Goal: Task Accomplishment & Management: Complete application form

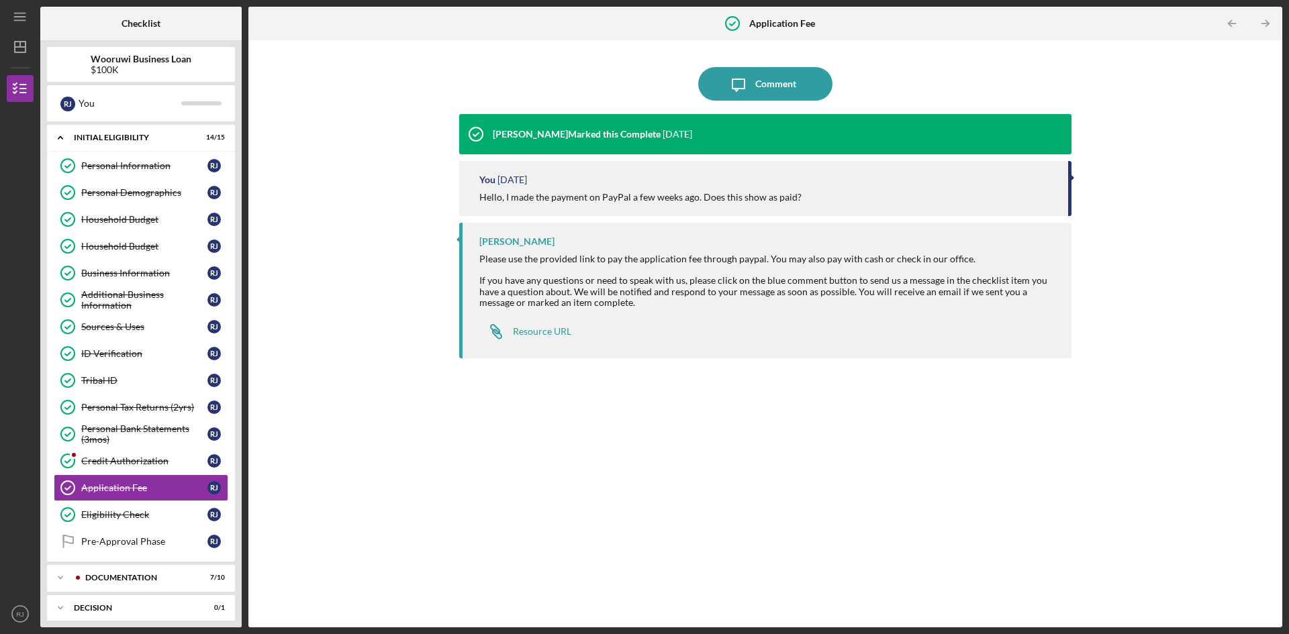
scroll to position [46, 0]
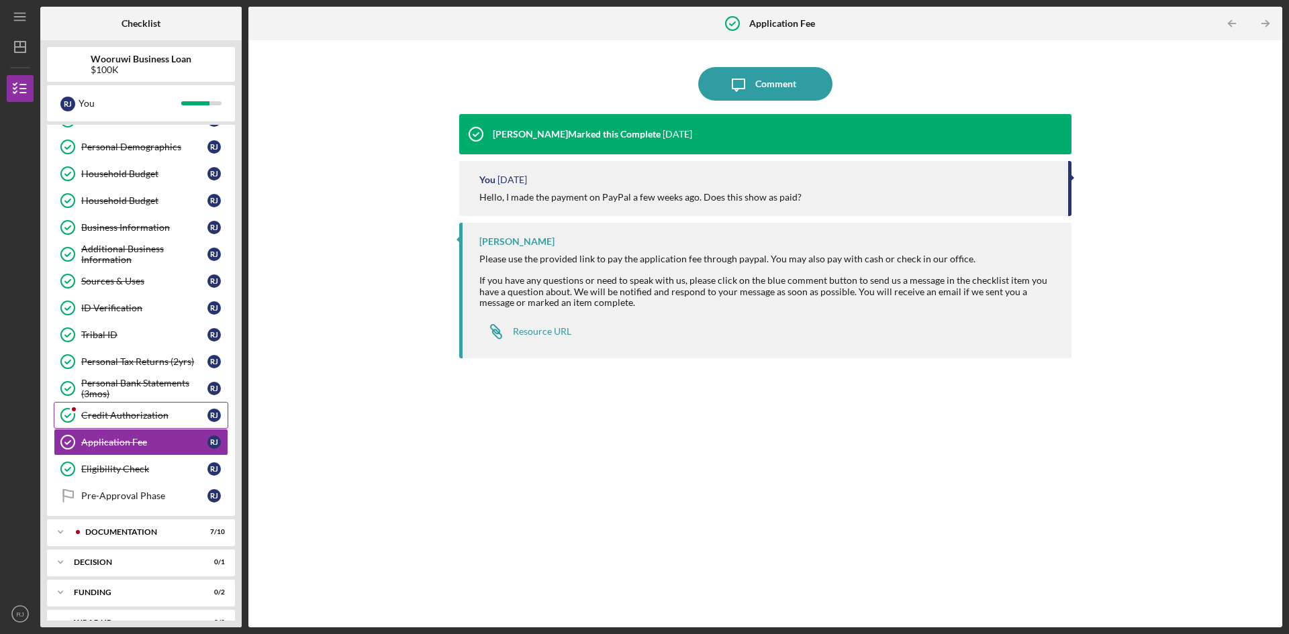
click at [143, 417] on div "Credit Authorization" at bounding box center [144, 415] width 126 height 11
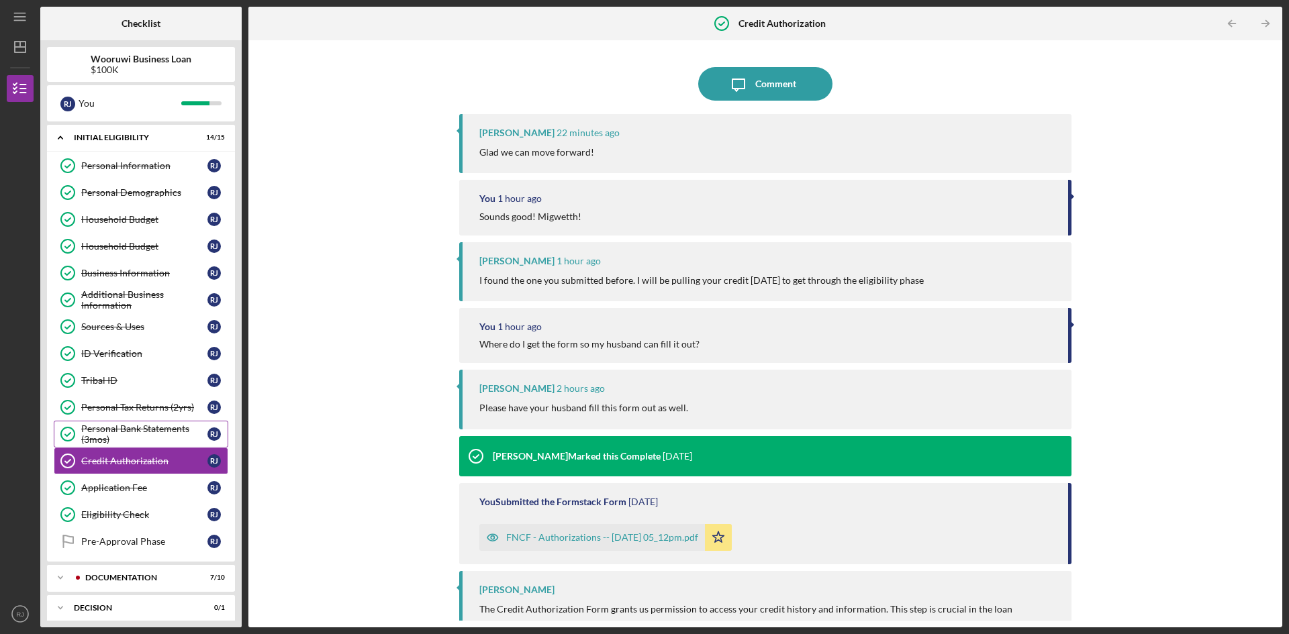
click at [142, 429] on div "Personal Bank Statements (3mos)" at bounding box center [144, 433] width 126 height 21
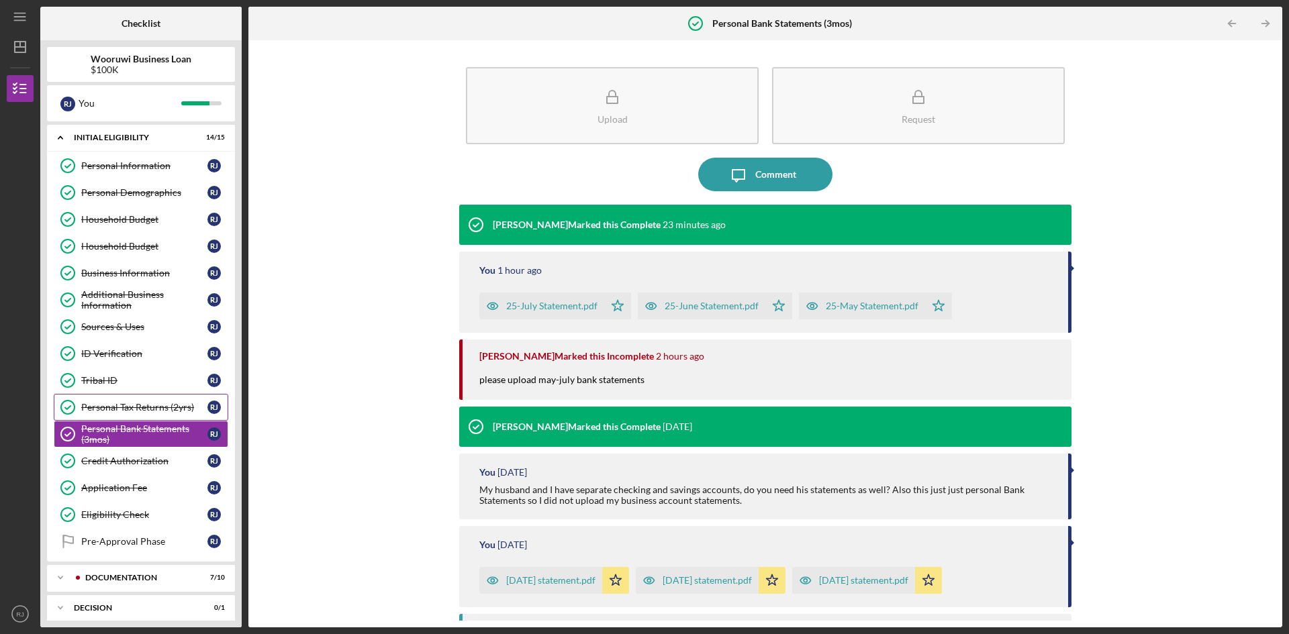
click at [146, 407] on div "Personal Tax Returns (2yrs)" at bounding box center [144, 407] width 126 height 11
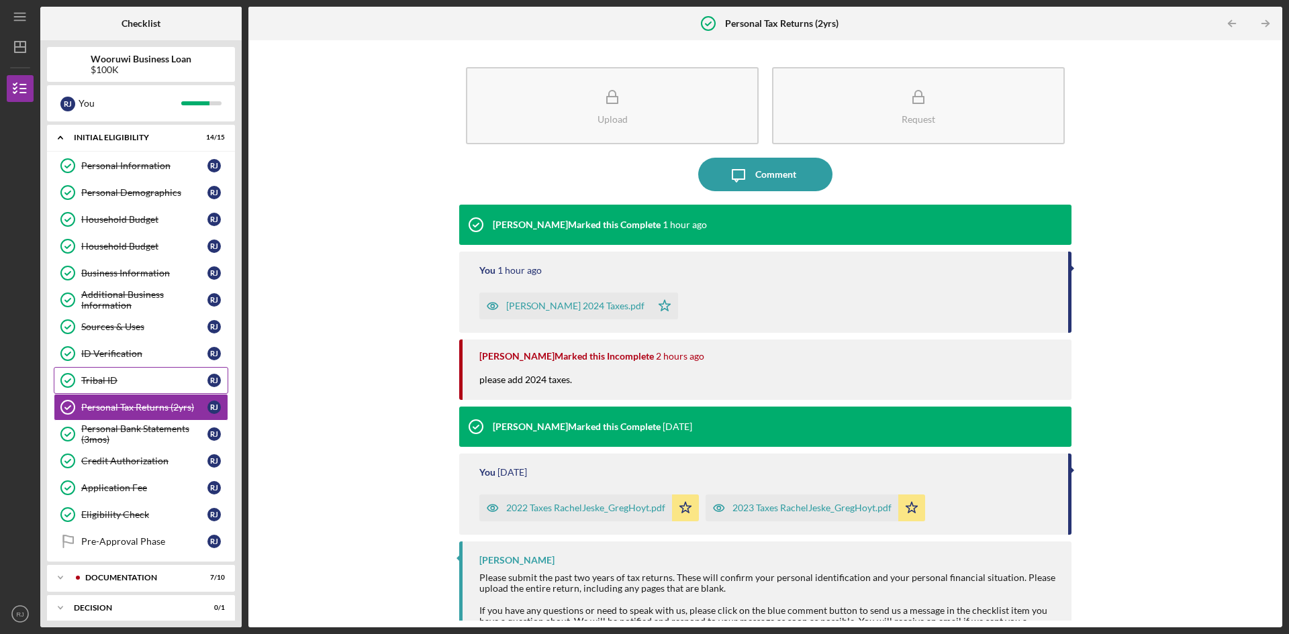
click at [137, 381] on div "Tribal ID" at bounding box center [144, 380] width 126 height 11
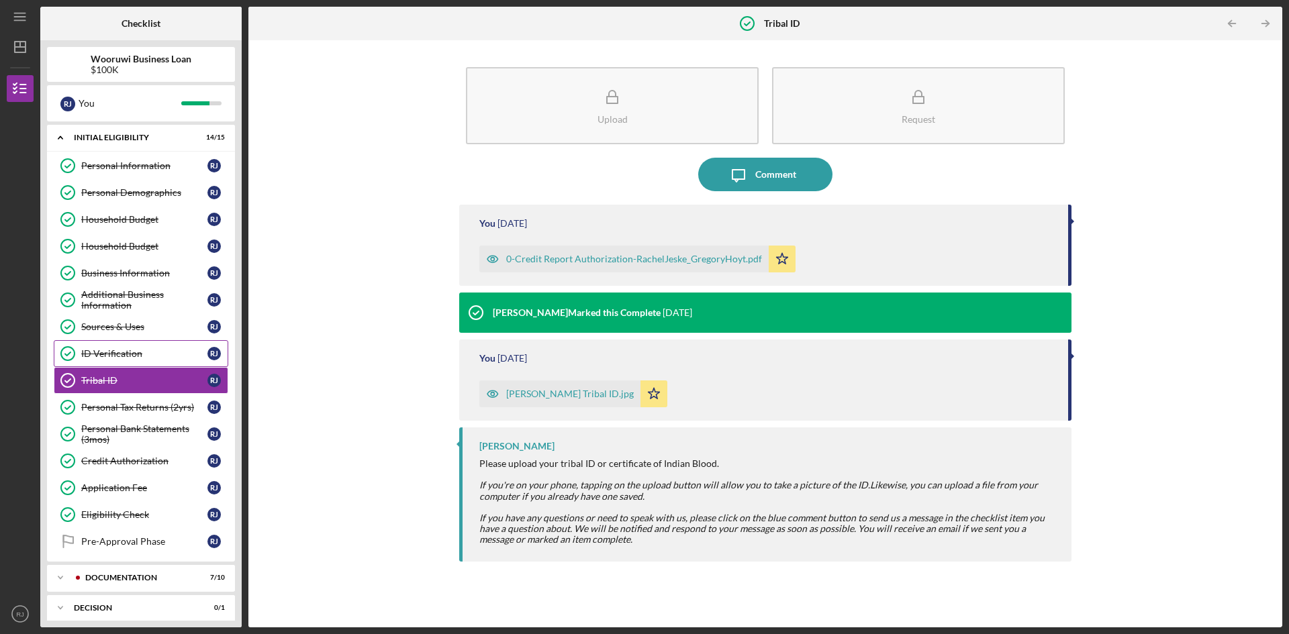
click at [118, 354] on div "ID Verification" at bounding box center [144, 353] width 126 height 11
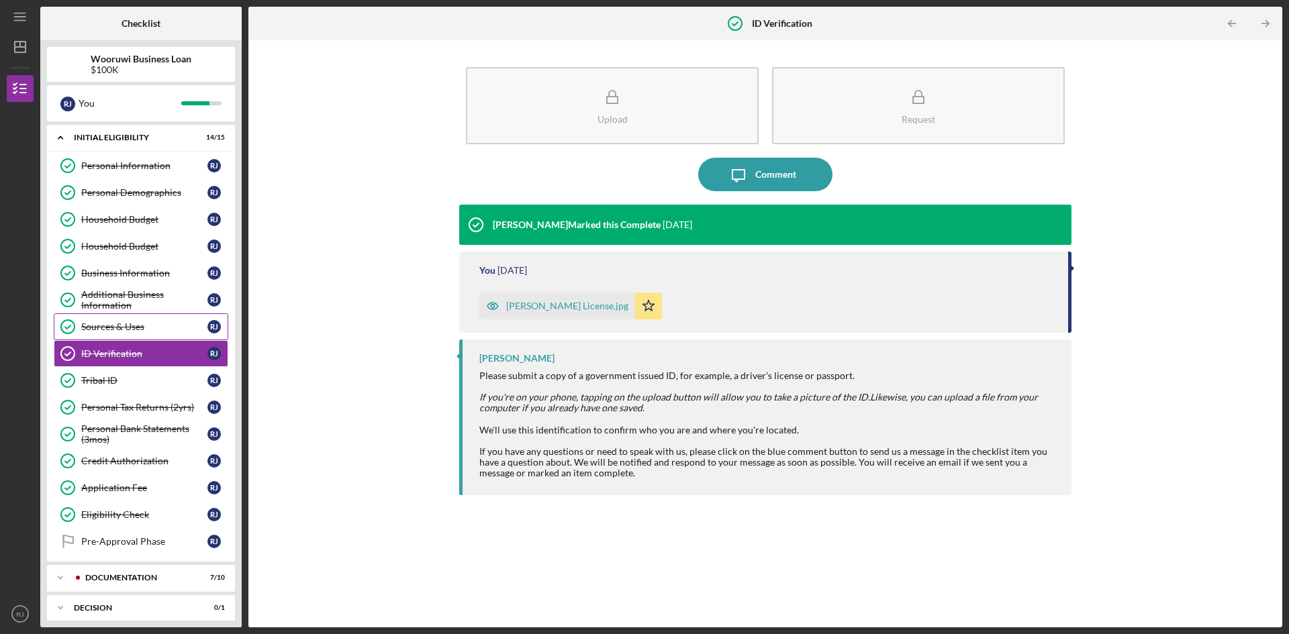
click at [126, 330] on div "Sources & Uses" at bounding box center [144, 326] width 126 height 11
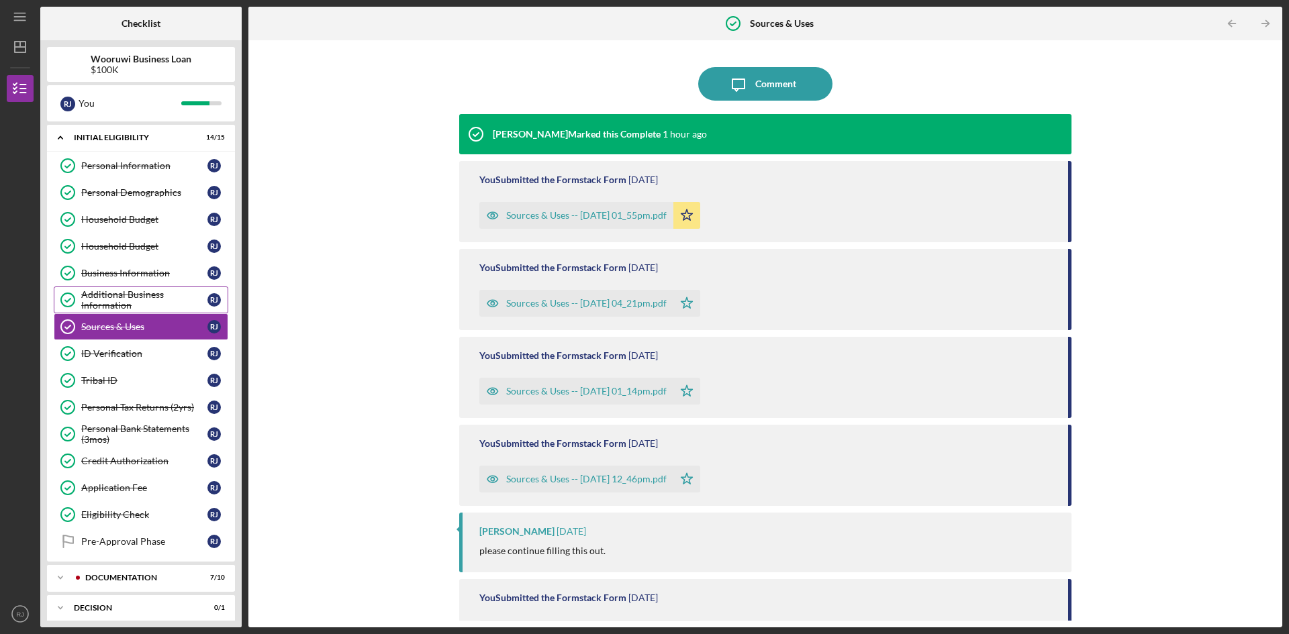
click at [136, 295] on div "Additional Business Information" at bounding box center [144, 299] width 126 height 21
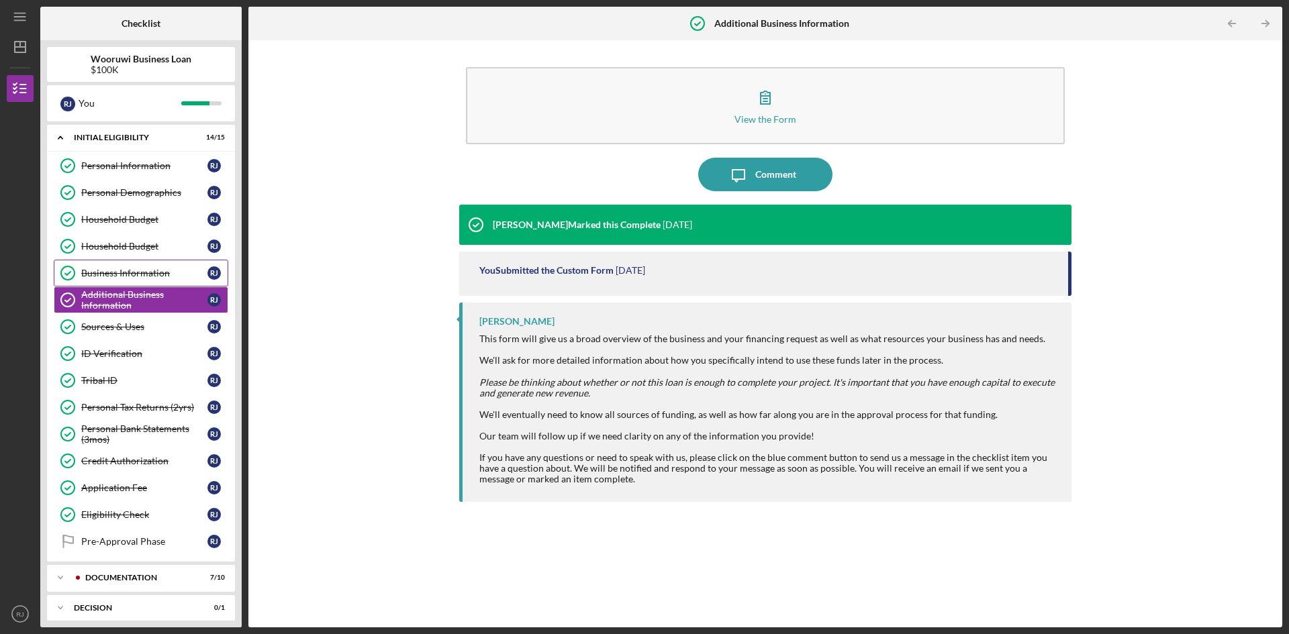
click at [118, 270] on div "Business Information" at bounding box center [144, 273] width 126 height 11
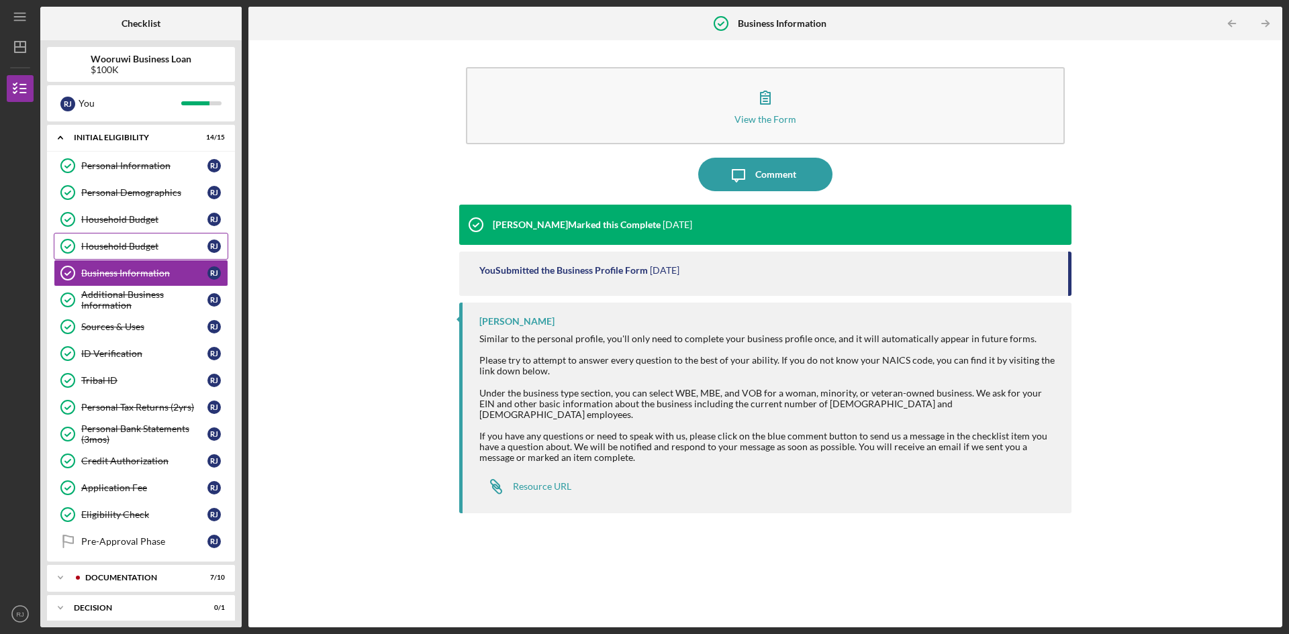
click at [128, 244] on div "Household Budget" at bounding box center [144, 246] width 126 height 11
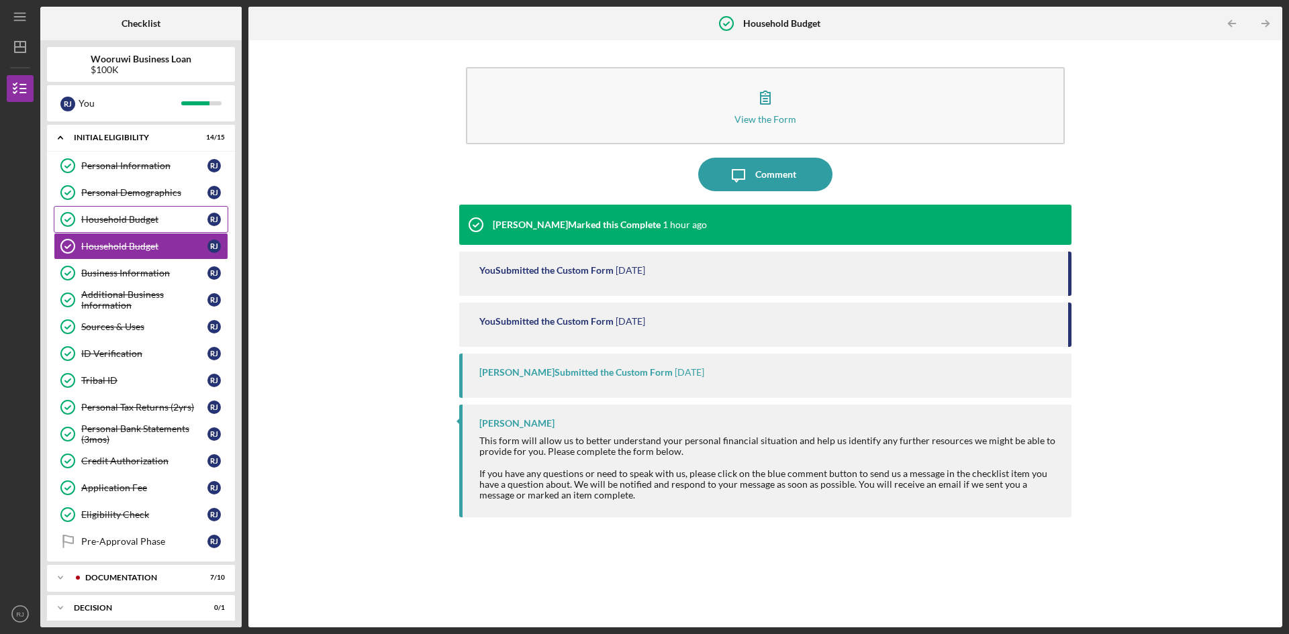
click at [128, 221] on div "Household Budget" at bounding box center [144, 219] width 126 height 11
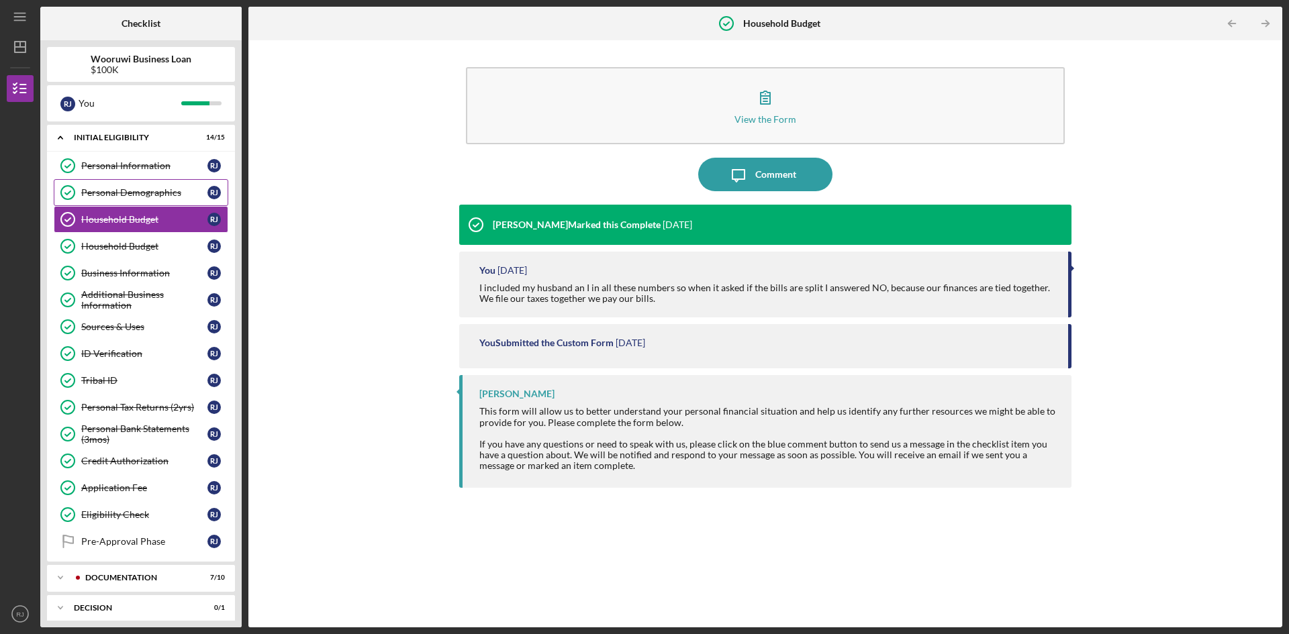
click at [137, 198] on div "Personal Demographics" at bounding box center [144, 192] width 126 height 11
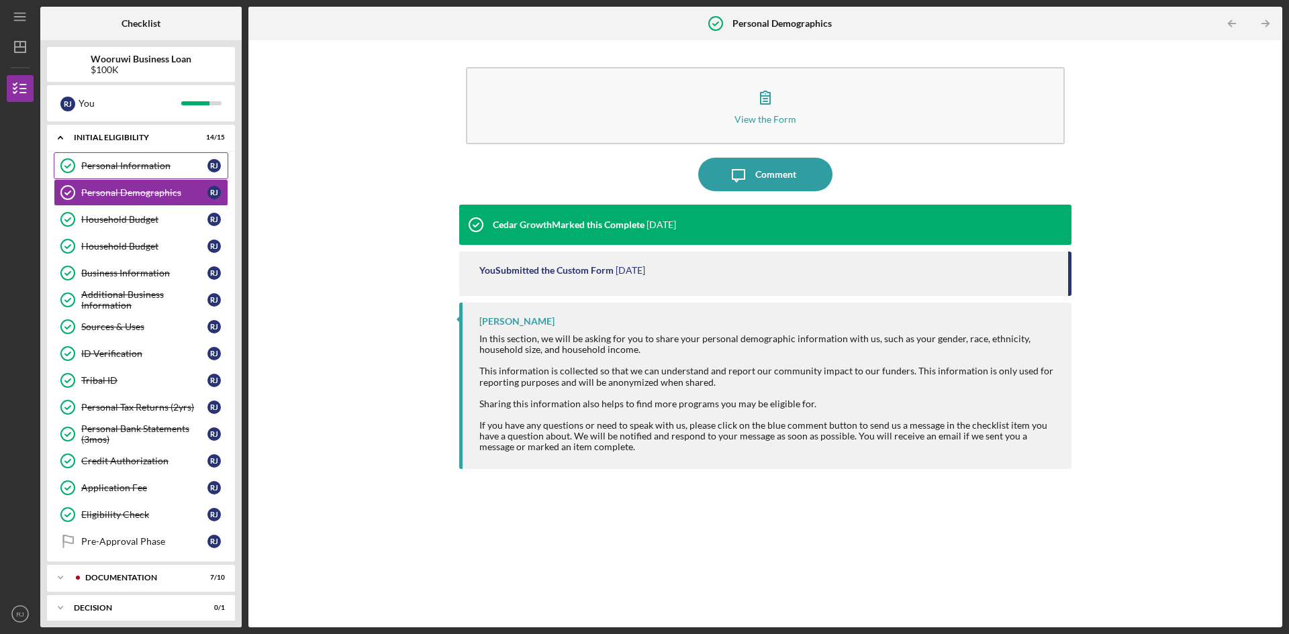
click at [137, 168] on div "Personal Information" at bounding box center [144, 165] width 126 height 11
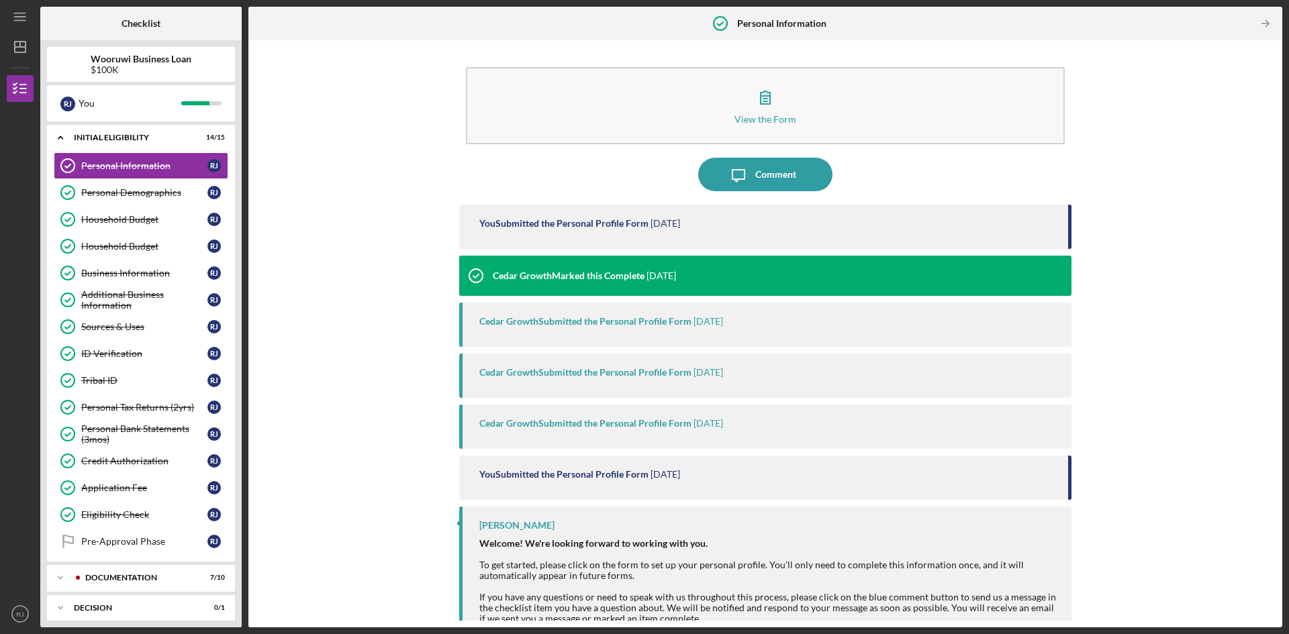
click at [357, 353] on div "View the Form Form Icon/Message Comment You Submitted the Personal Profile Form…" at bounding box center [765, 334] width 1020 height 574
click at [119, 583] on div "Icon/Expander Documentation 7 / 10" at bounding box center [141, 577] width 188 height 27
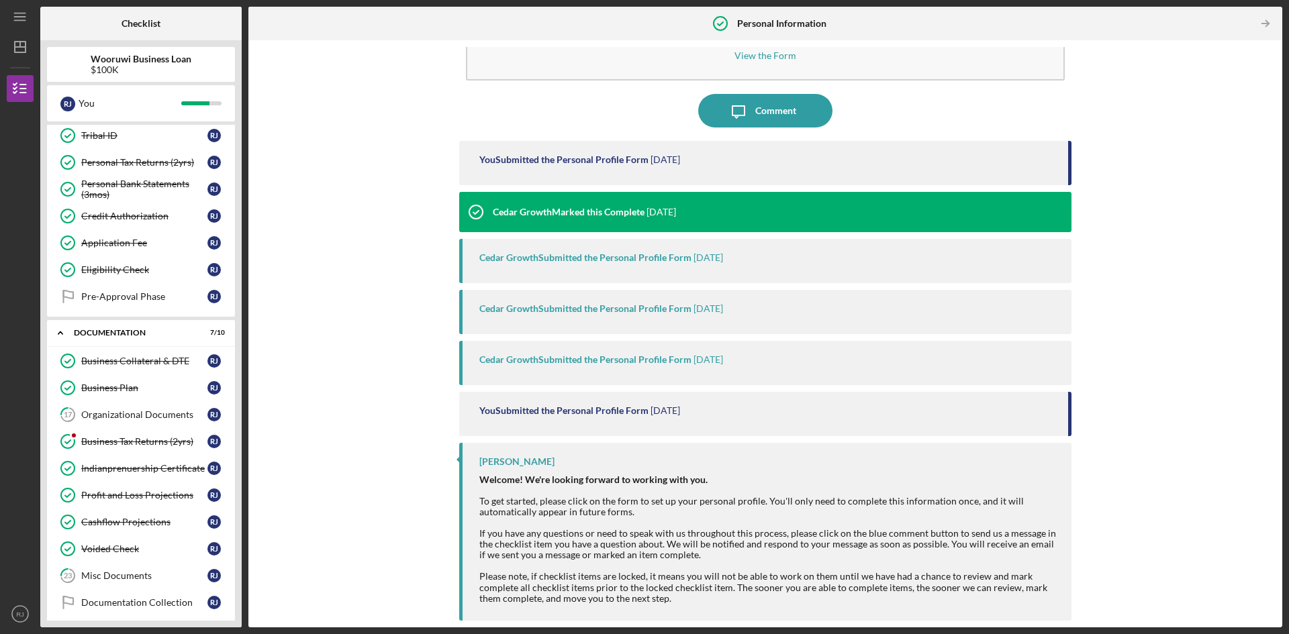
scroll to position [336, 0]
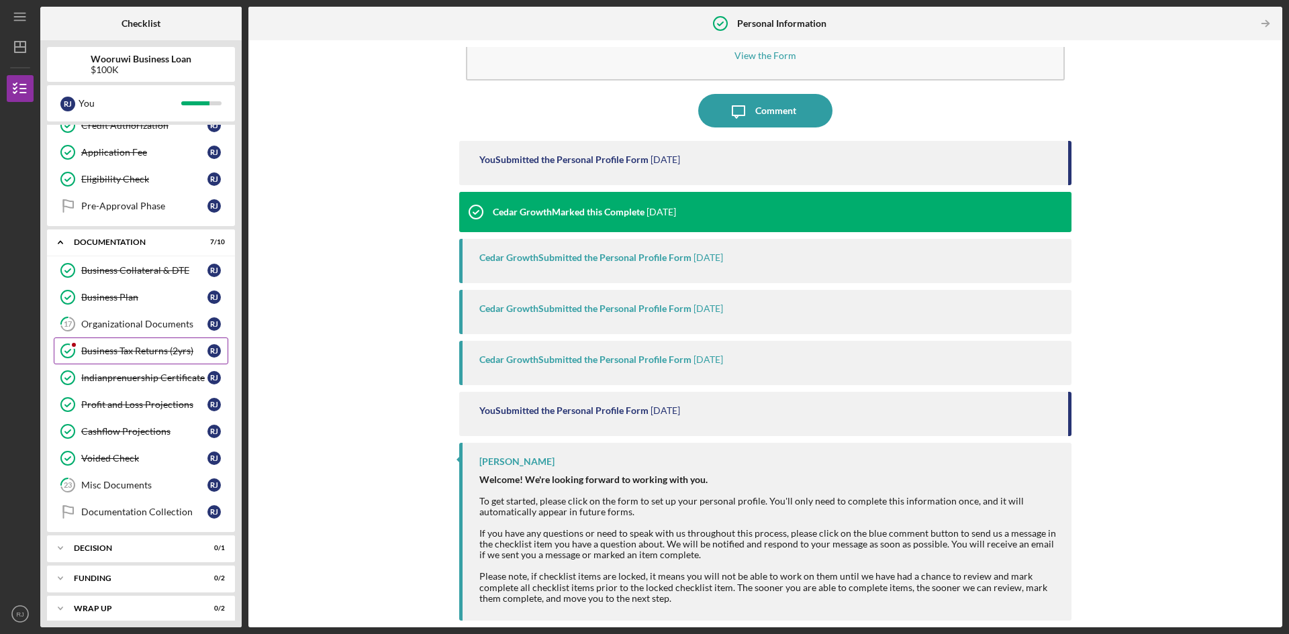
click at [120, 353] on div "Business Tax Returns (2yrs)" at bounding box center [144, 351] width 126 height 11
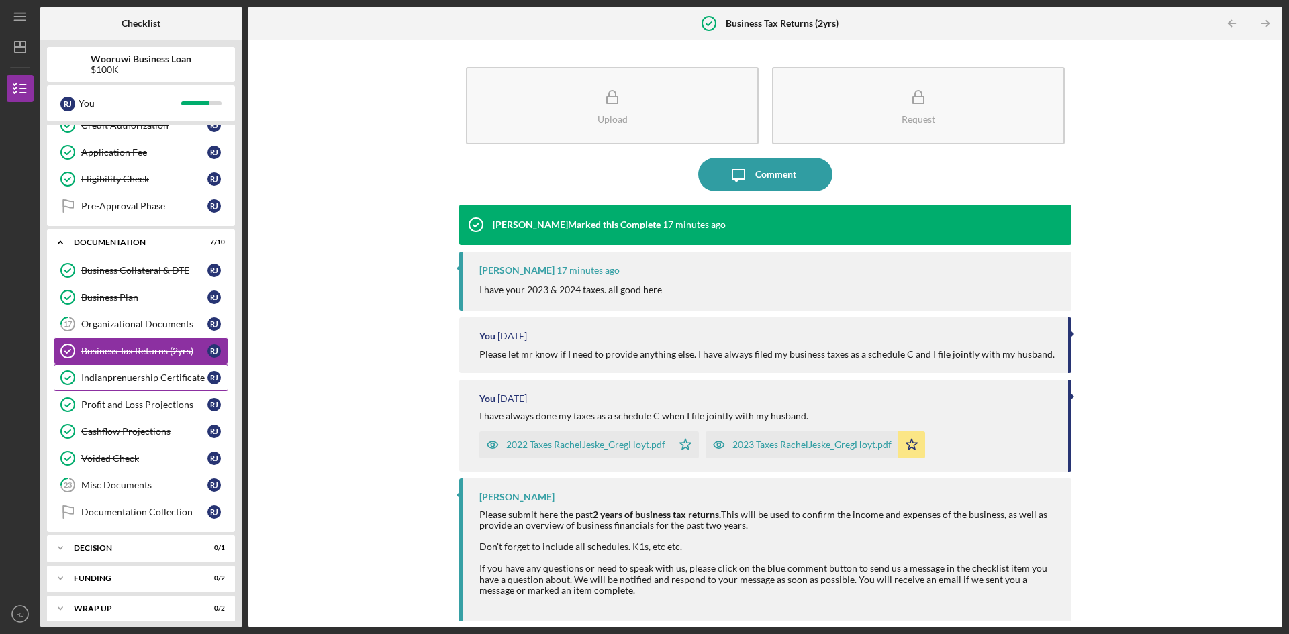
click at [125, 381] on div "Indianprenuership Certificate" at bounding box center [144, 377] width 126 height 11
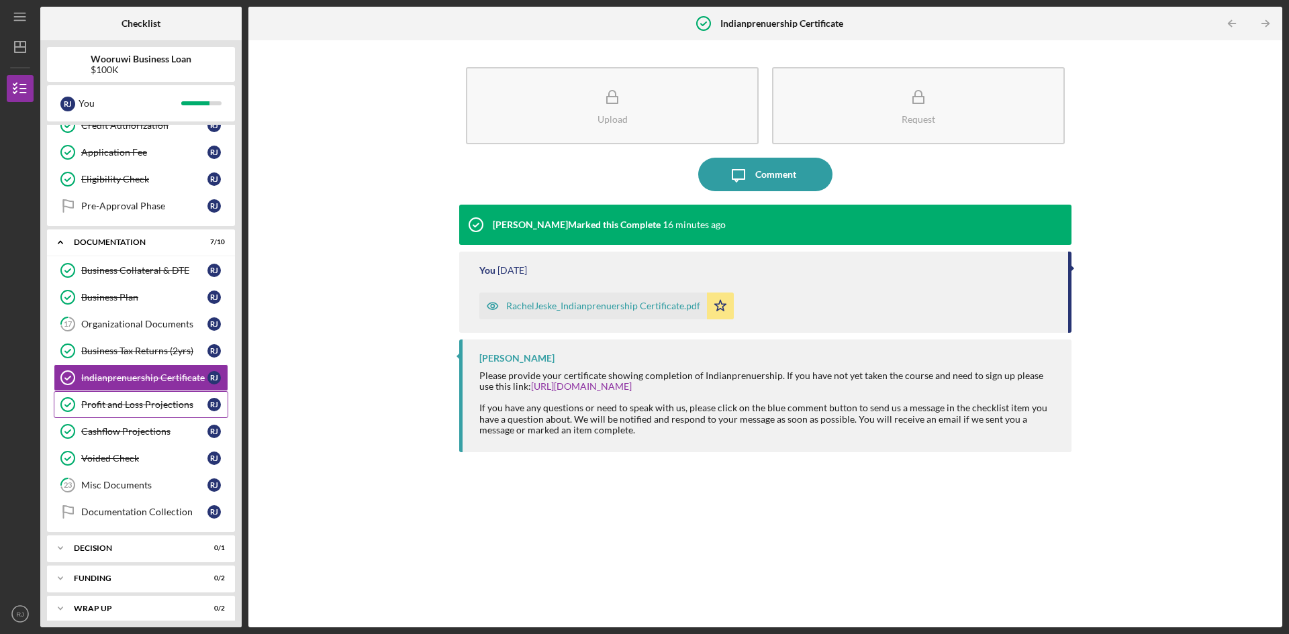
click at [118, 406] on div "Profit and Loss Projections" at bounding box center [144, 404] width 126 height 11
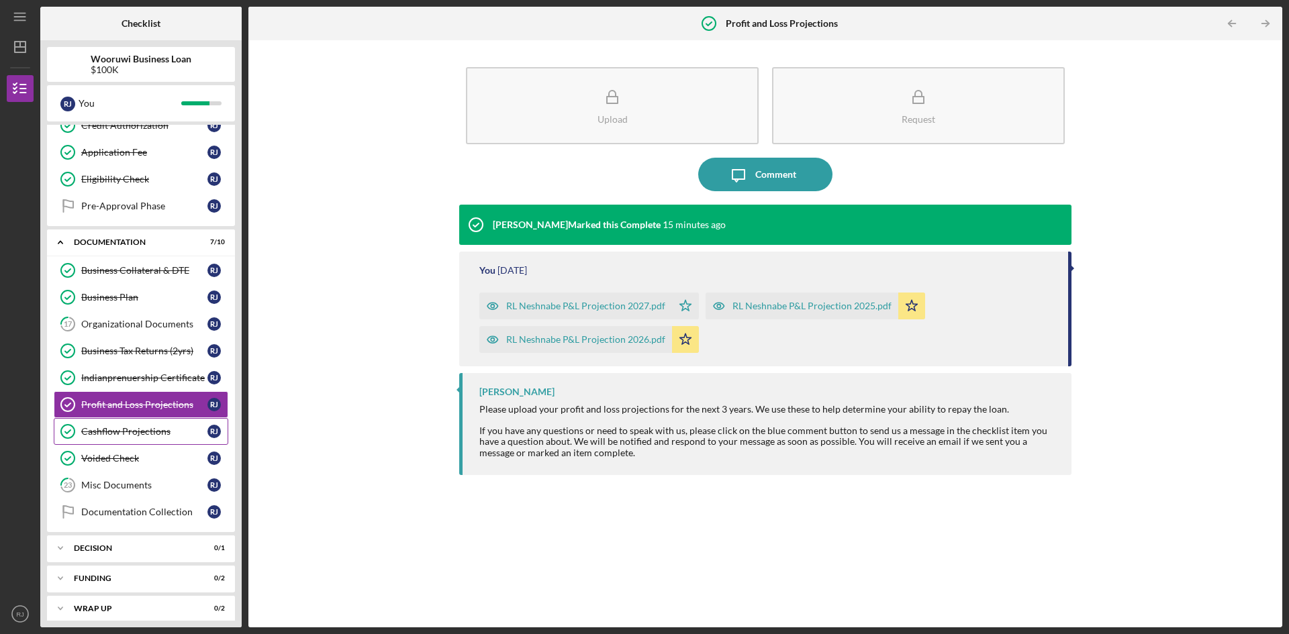
click at [118, 428] on div "Cashflow Projections" at bounding box center [144, 431] width 126 height 11
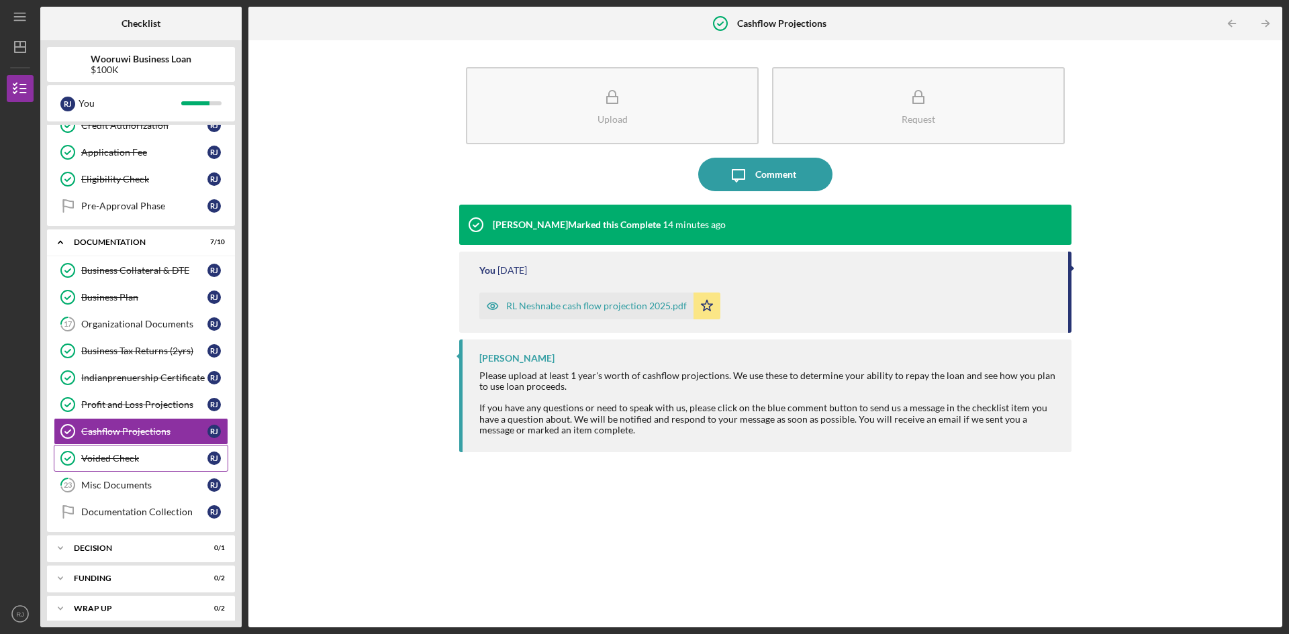
click at [111, 461] on div "Voided Check" at bounding box center [144, 458] width 126 height 11
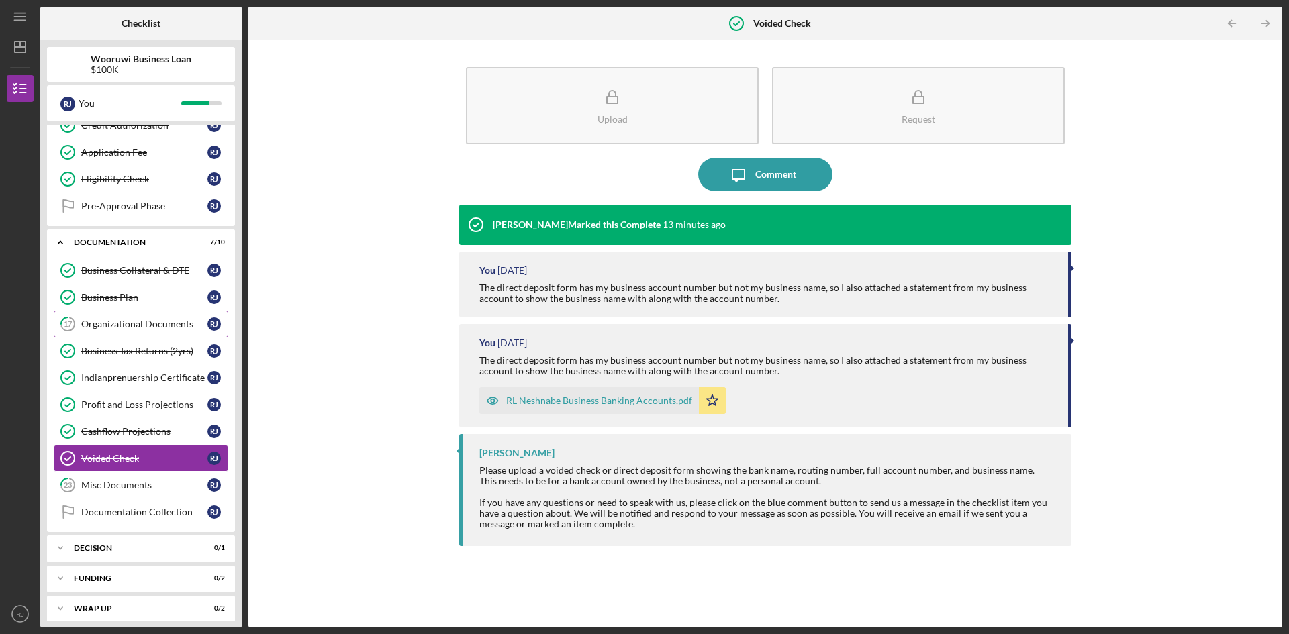
click at [156, 324] on div "Organizational Documents" at bounding box center [144, 324] width 126 height 11
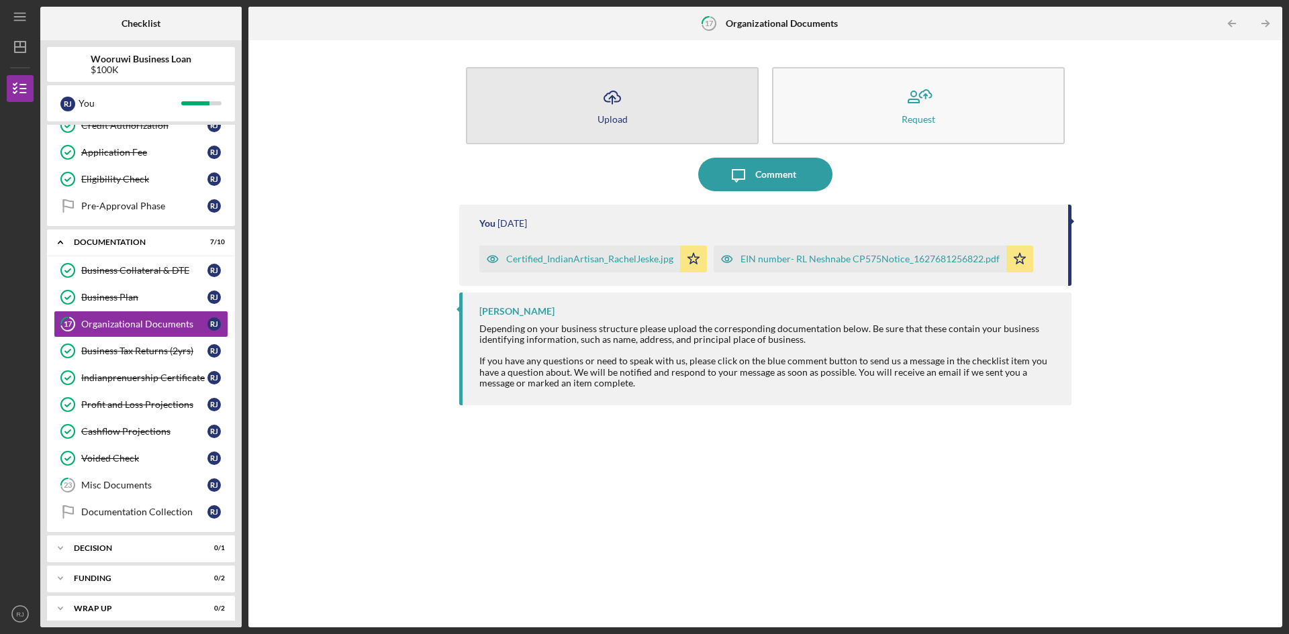
click at [627, 103] on icon "Icon/Upload" at bounding box center [612, 98] width 34 height 34
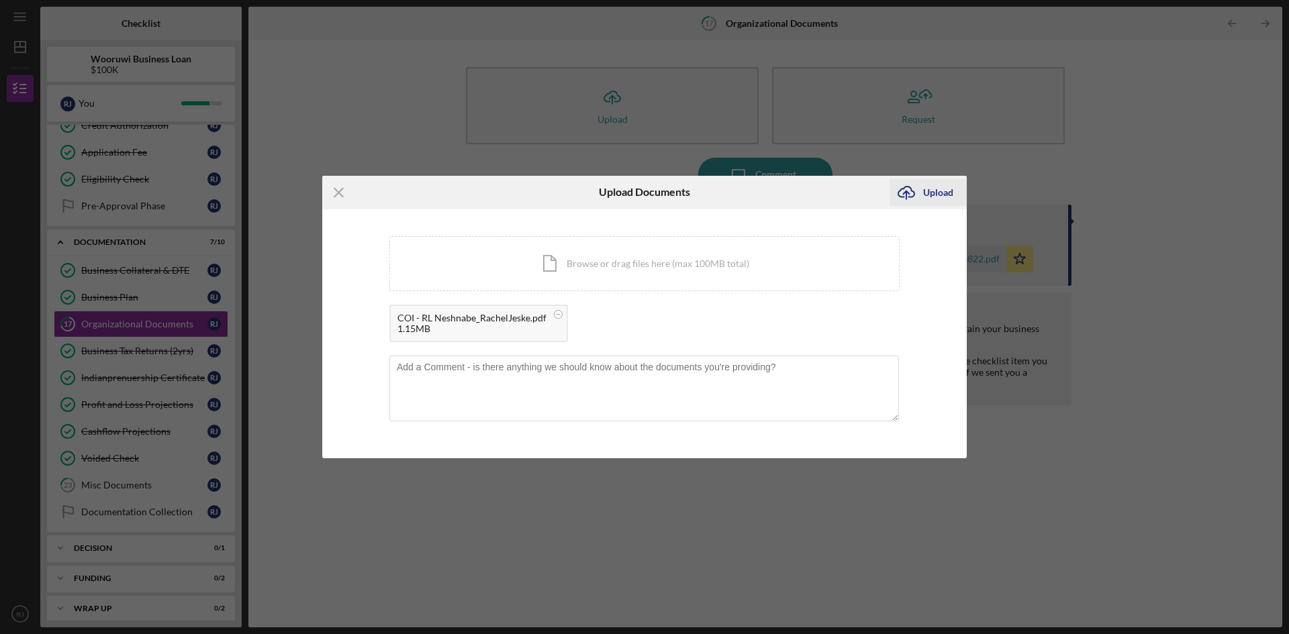
click at [933, 191] on div "Upload" at bounding box center [938, 192] width 30 height 27
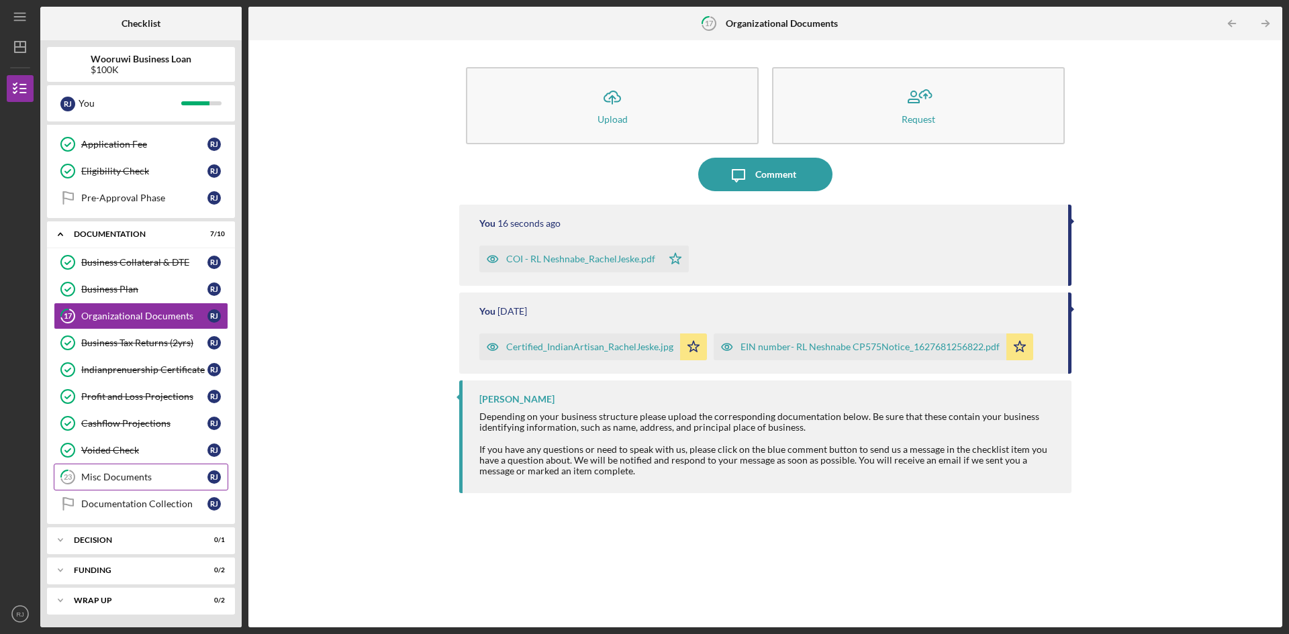
scroll to position [344, 0]
click at [113, 478] on div "Misc Documents" at bounding box center [144, 476] width 126 height 11
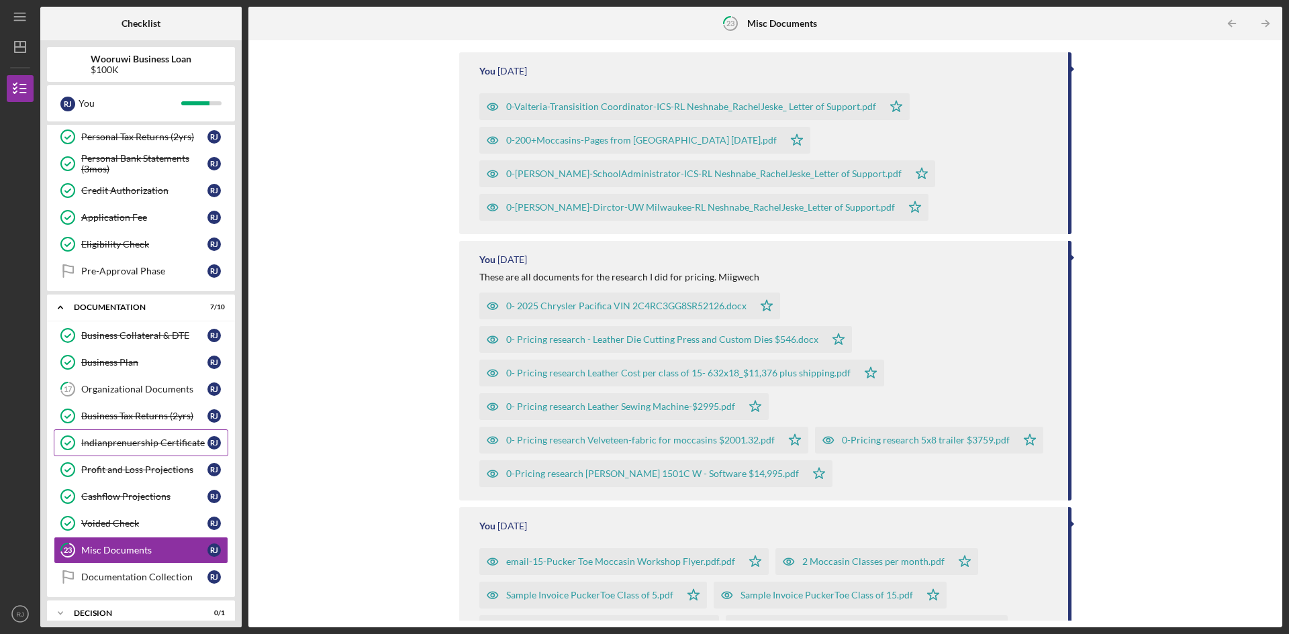
scroll to position [277, 0]
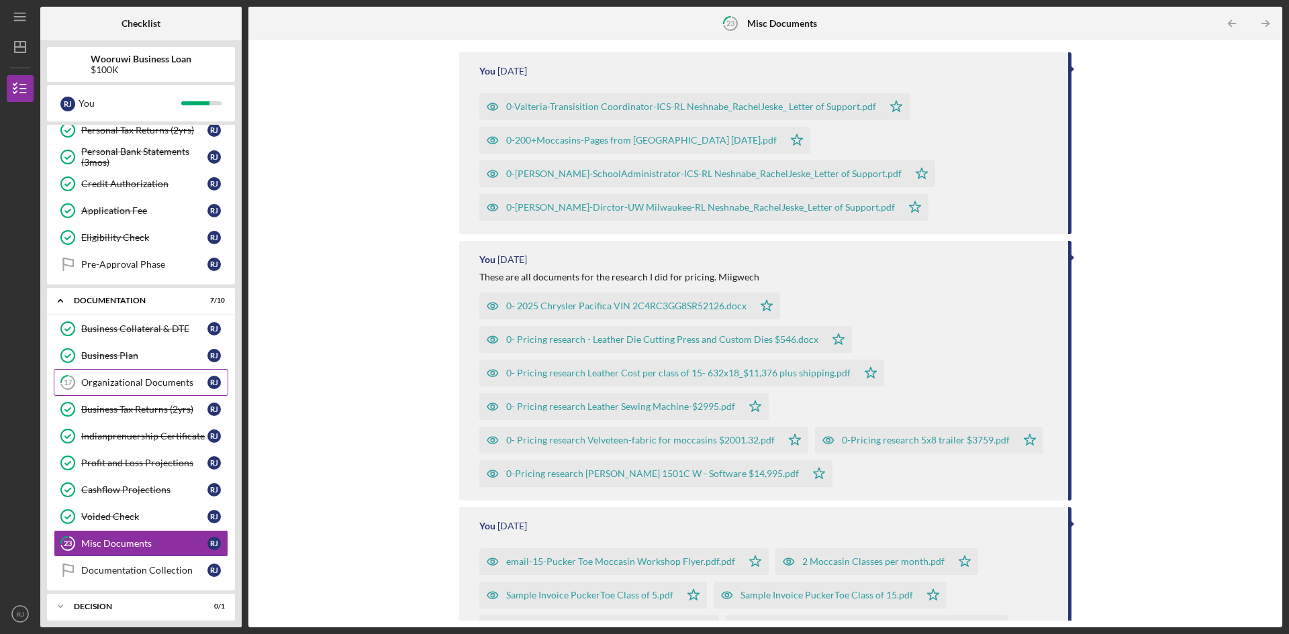
click at [150, 391] on link "17 Organizational Documents R J" at bounding box center [141, 382] width 174 height 27
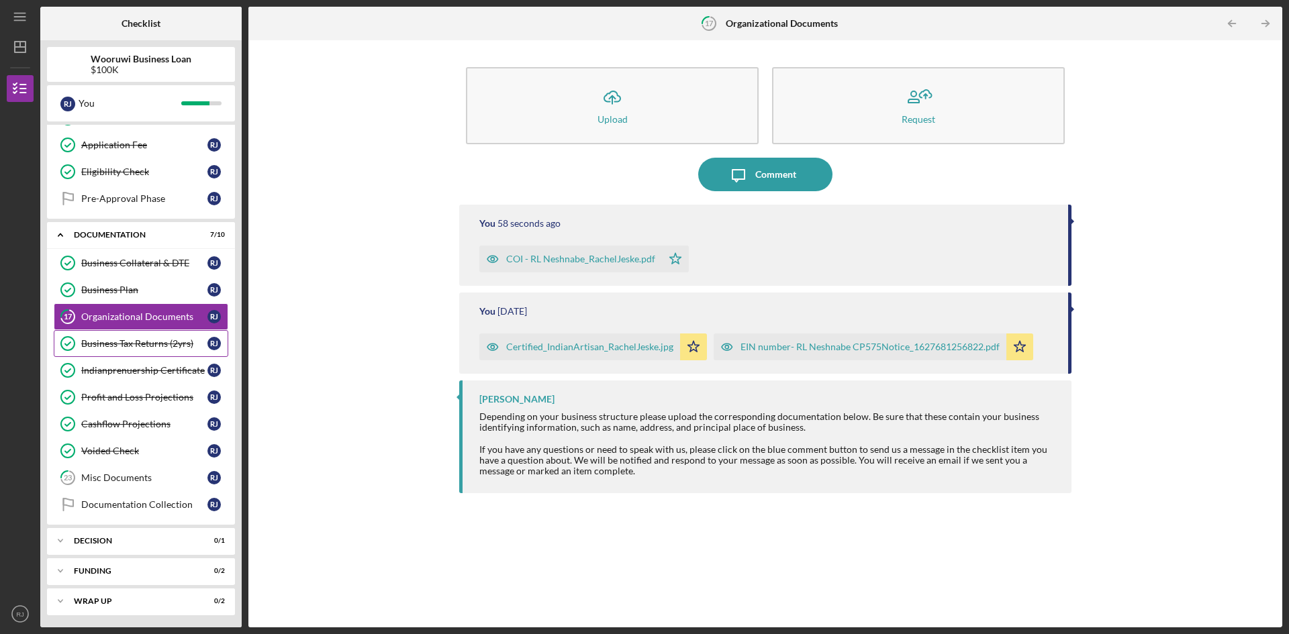
scroll to position [344, 0]
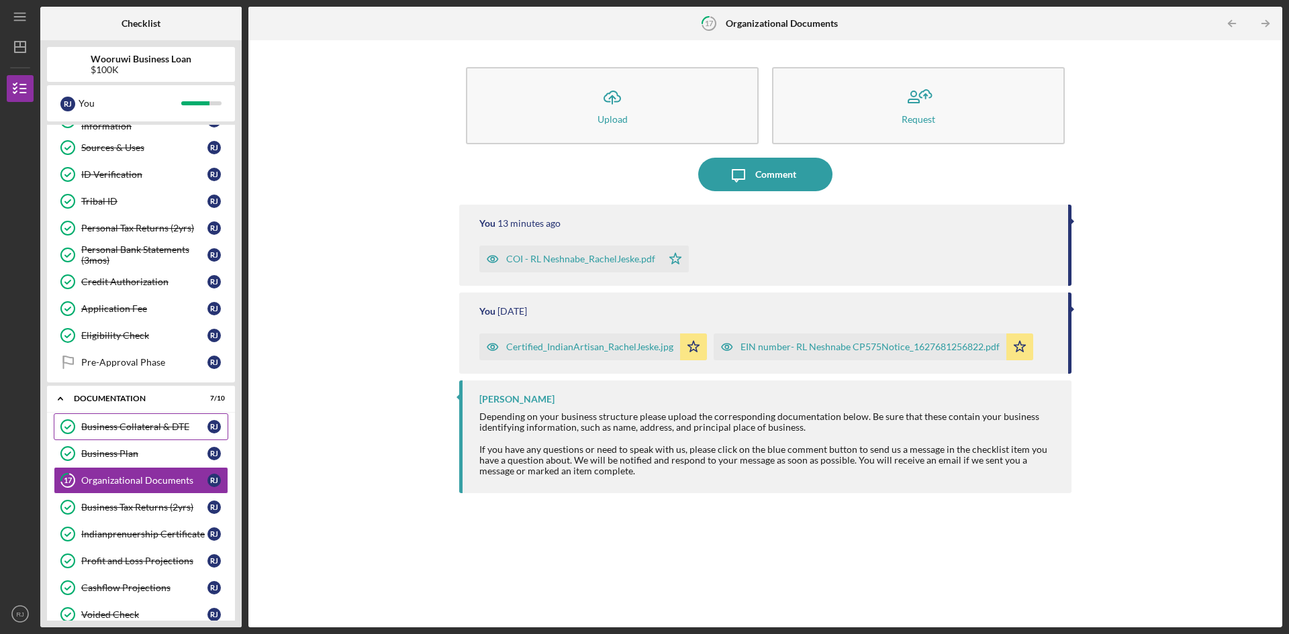
scroll to position [201, 0]
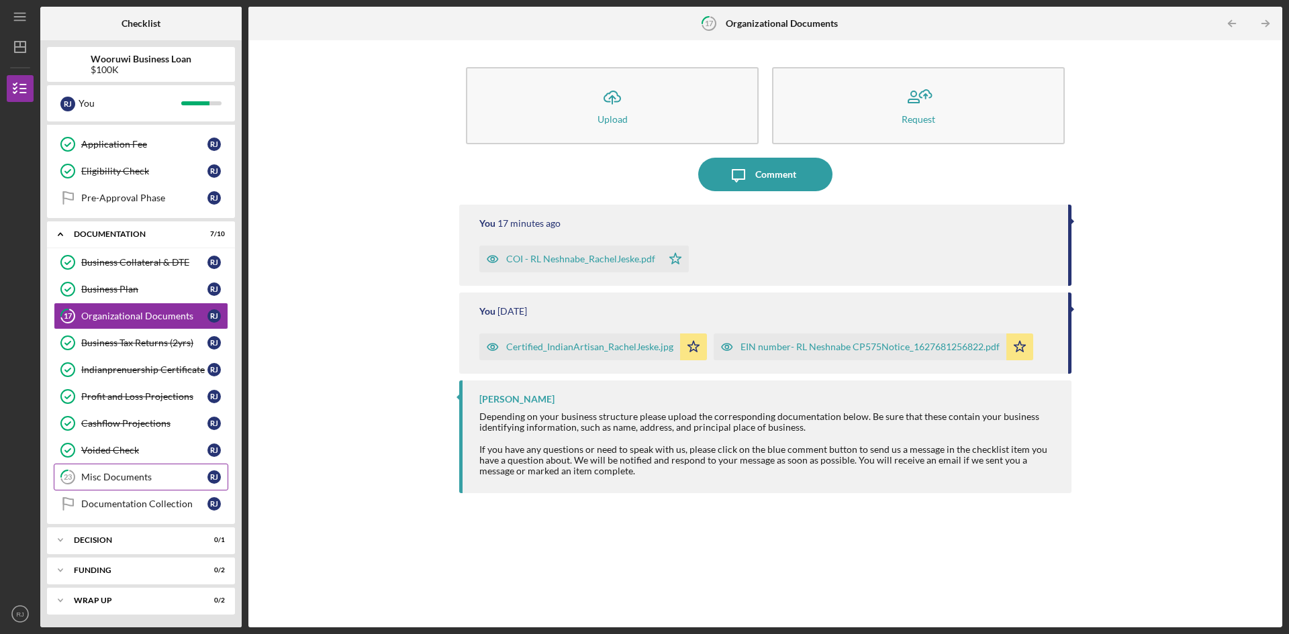
scroll to position [344, 0]
